Goal: Use online tool/utility: Utilize a website feature to perform a specific function

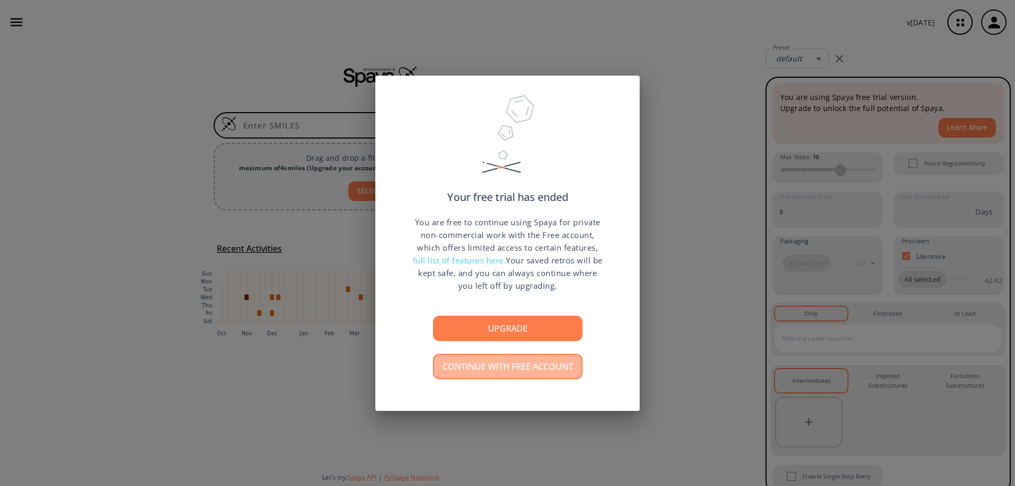
click at [547, 367] on button "Continue with free account" at bounding box center [508, 366] width 150 height 25
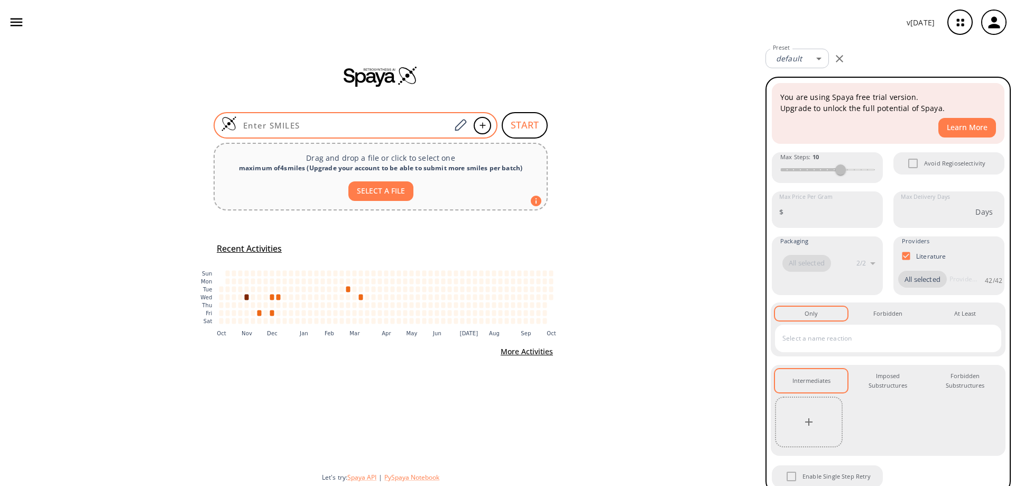
click at [338, 131] on div at bounding box center [356, 125] width 284 height 26
paste input "NC=1N=CN=C(Br)N1"
type input "NC=1N=CN=C(Br)N1"
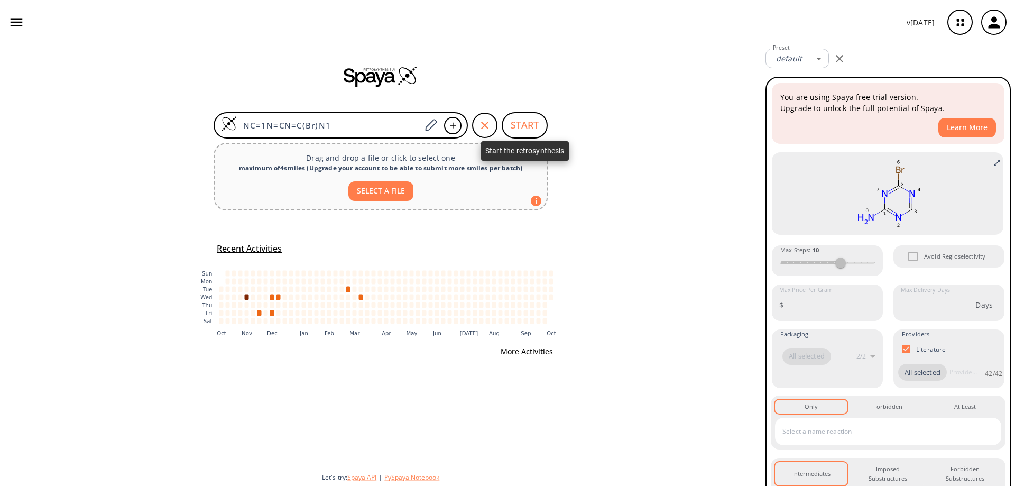
click at [524, 129] on button "START" at bounding box center [525, 125] width 46 height 26
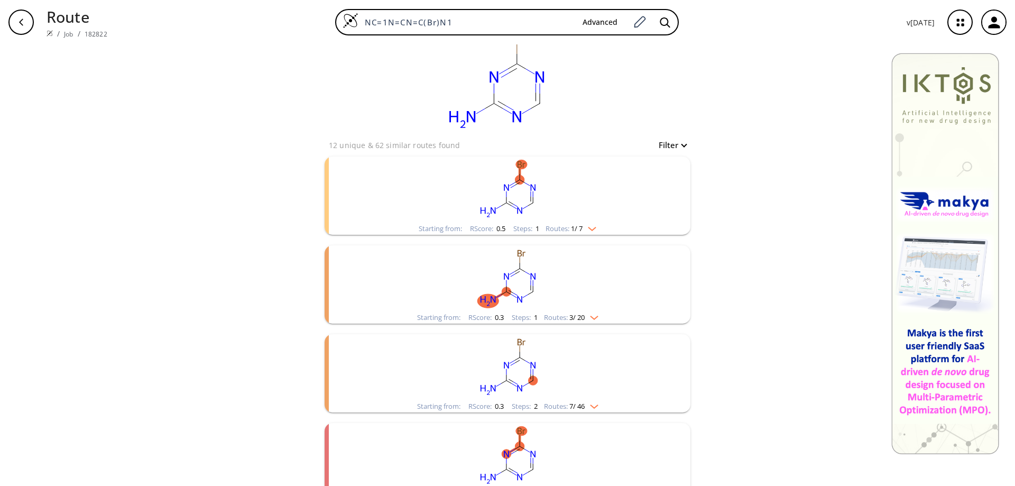
scroll to position [43, 0]
